Goal: Information Seeking & Learning: Learn about a topic

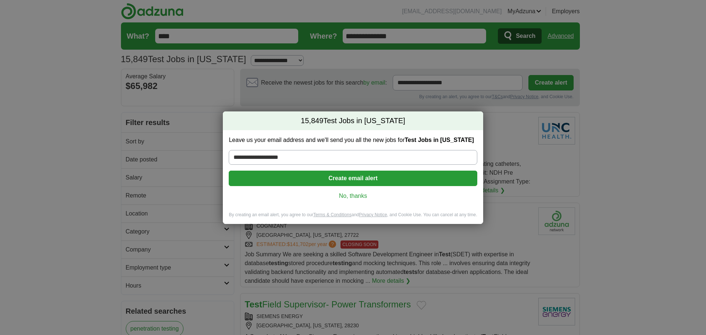
click at [346, 196] on link "No, thanks" at bounding box center [353, 196] width 237 height 8
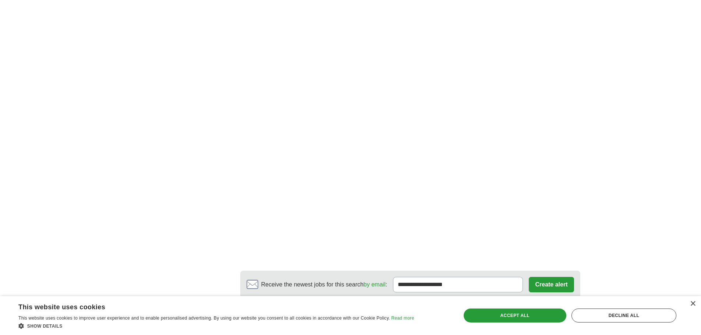
scroll to position [1343, 0]
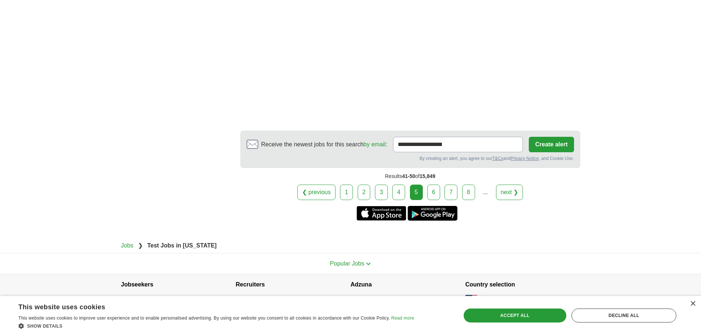
click at [347, 185] on link "1" at bounding box center [346, 192] width 13 height 15
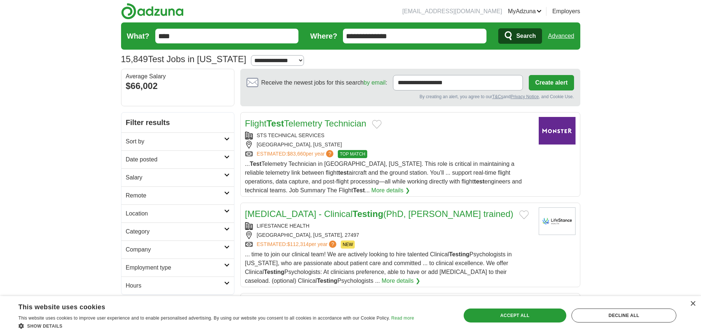
click at [224, 195] on icon at bounding box center [227, 193] width 6 height 4
click at [134, 212] on link "Remote jobs" at bounding box center [142, 213] width 33 height 6
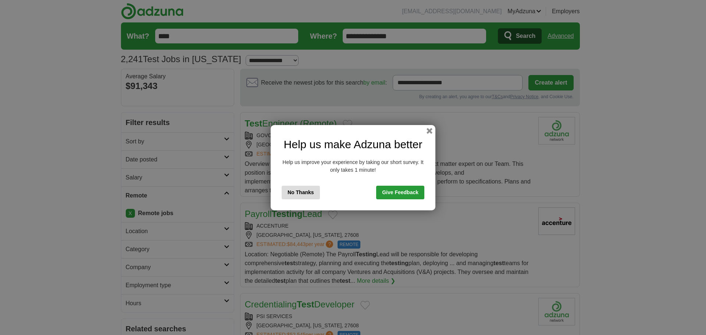
click at [291, 192] on button "No Thanks" at bounding box center [301, 193] width 38 height 14
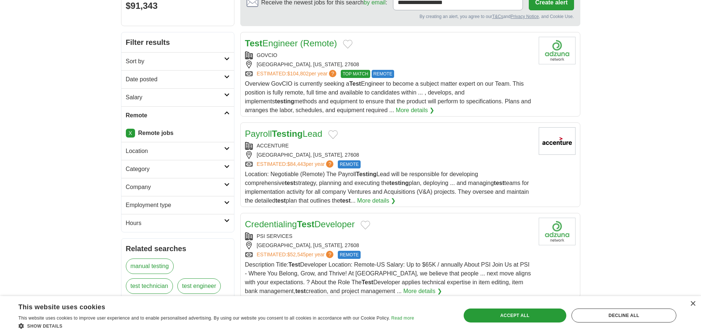
scroll to position [37, 0]
